Goal: Use online tool/utility: Utilize a website feature to perform a specific function

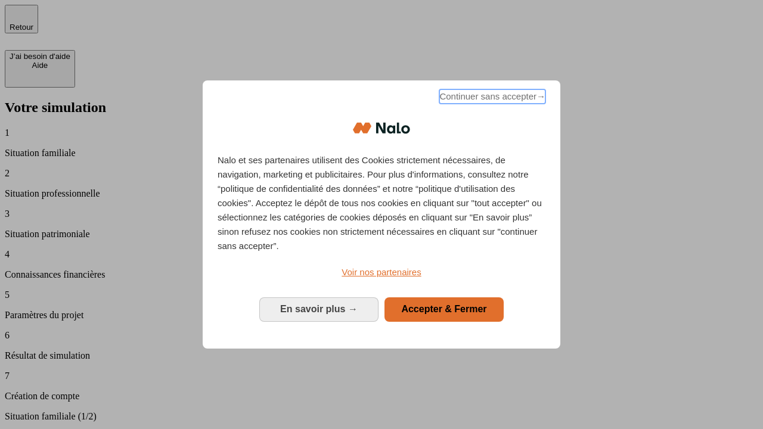
click at [491, 98] on span "Continuer sans accepter →" at bounding box center [492, 96] width 106 height 14
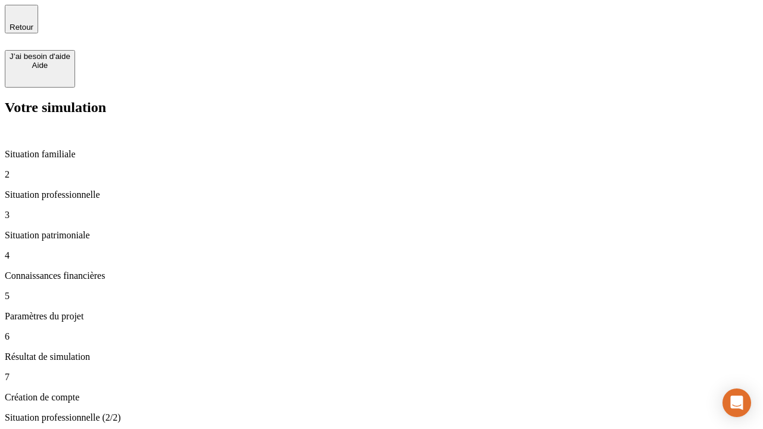
type input "30 000"
type input "40 000"
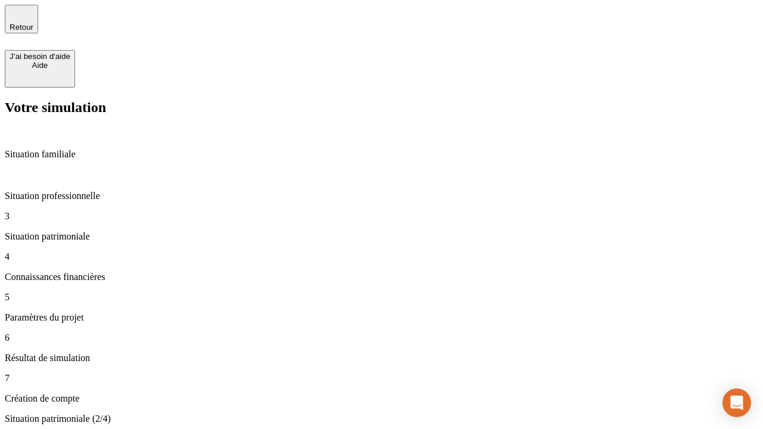
type input "1 100"
type input "20"
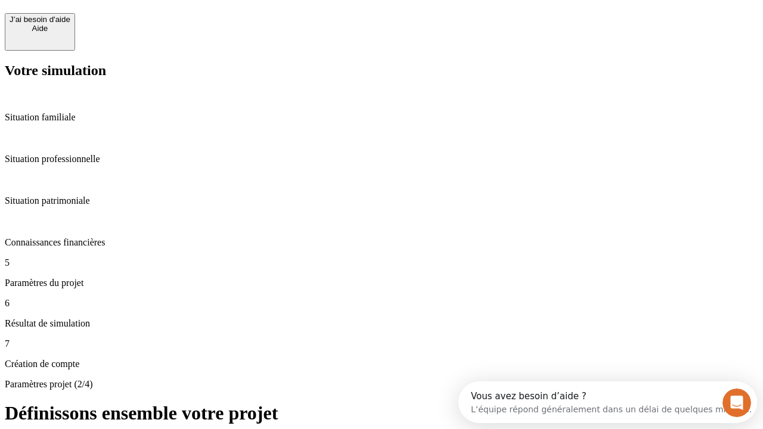
scroll to position [11, 0]
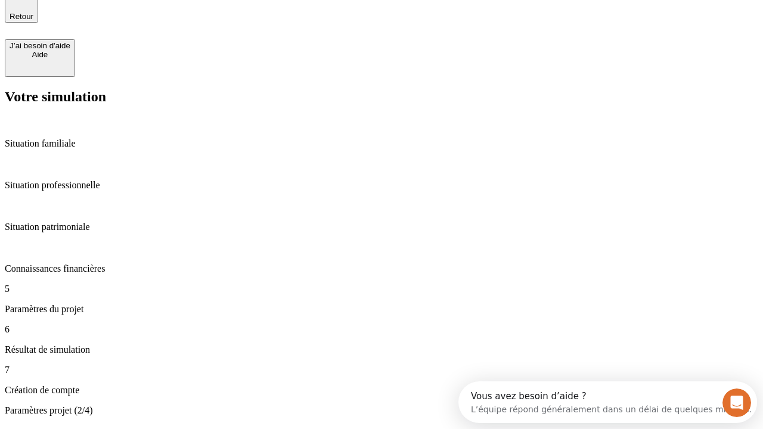
type input "40"
type input "50 000"
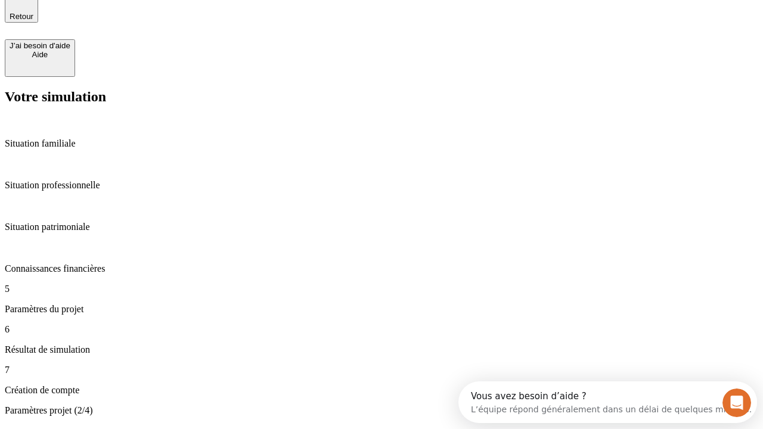
type input "640"
